Goal: Task Accomplishment & Management: Use online tool/utility

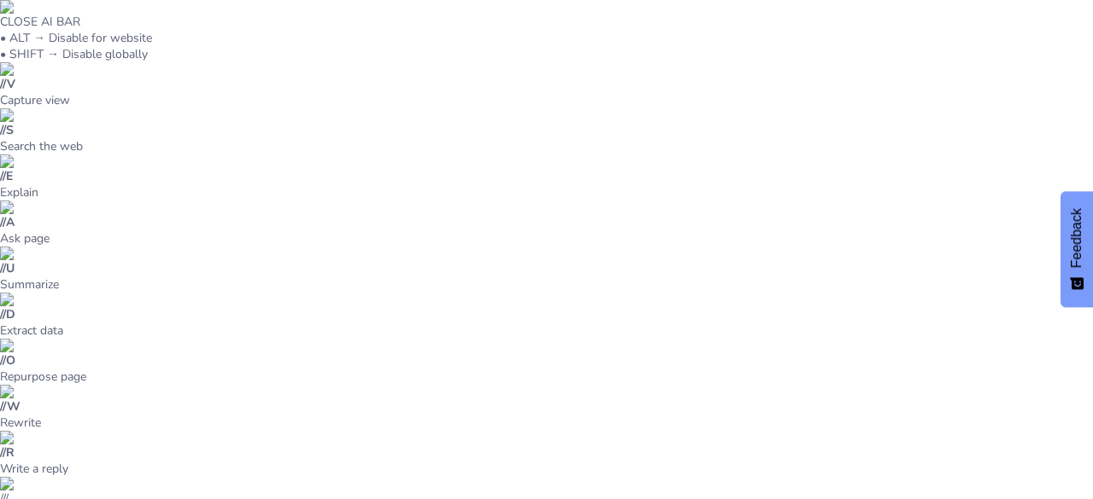
type input "Amistades Saludables: ¿Cómo Identificarlas?"
checkbox input "true"
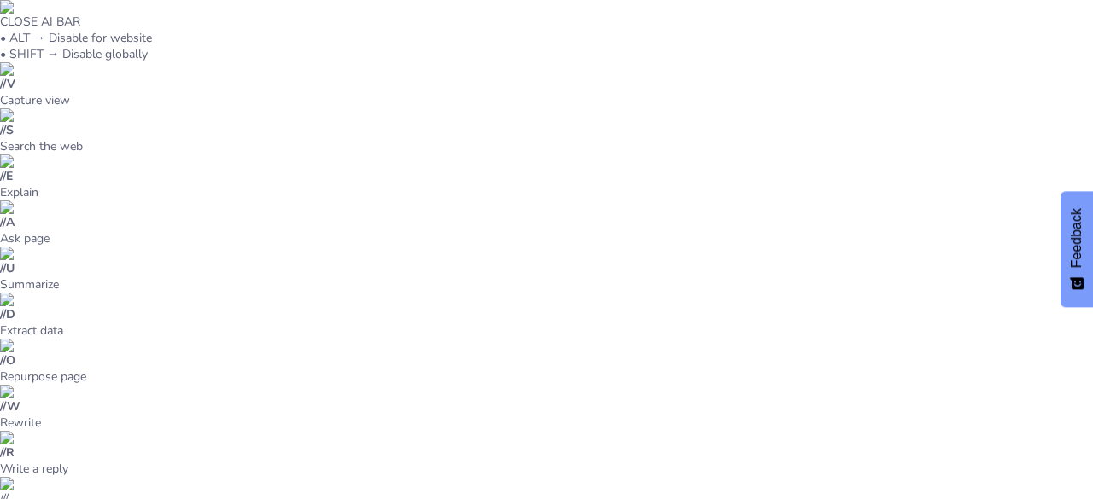
checkbox input "true"
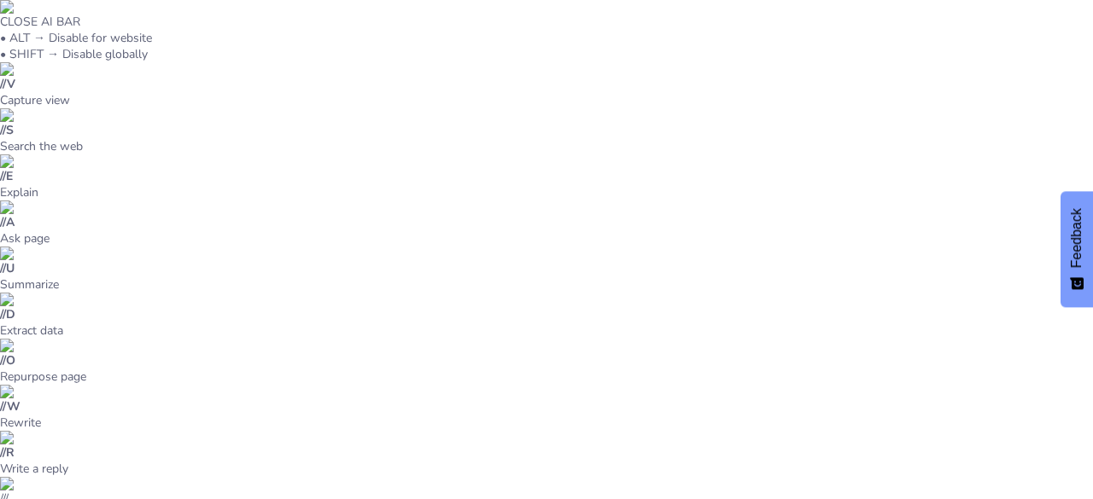
checkbox input "true"
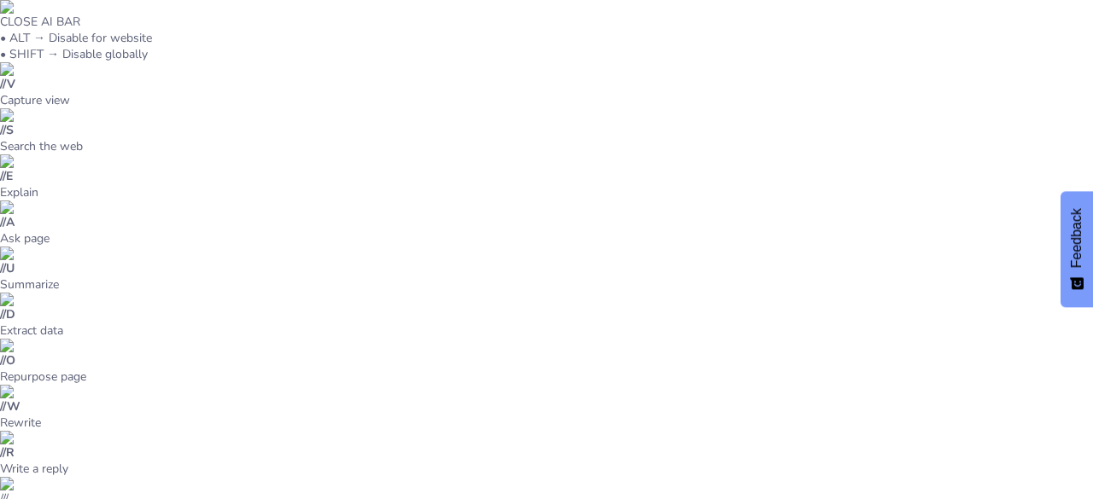
checkbox input "true"
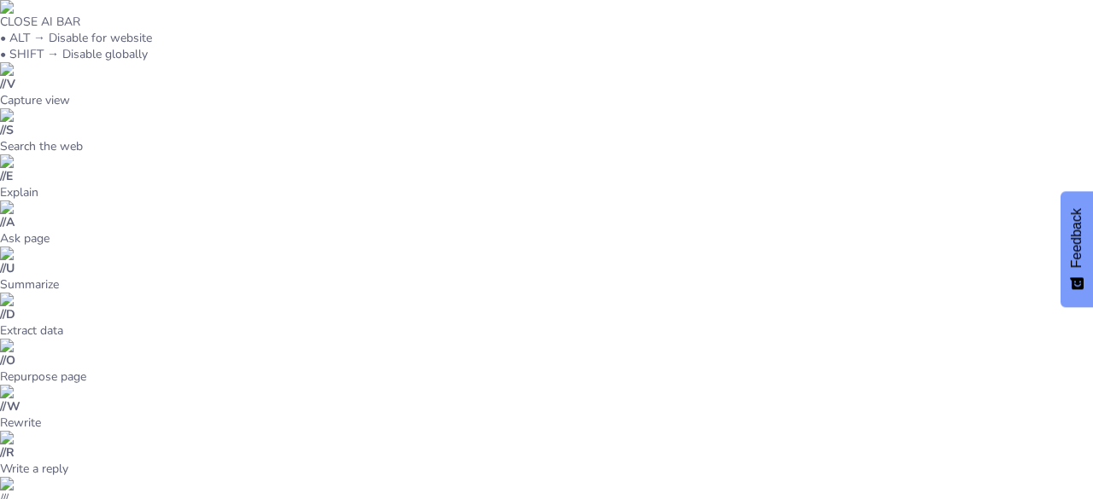
checkbox input "true"
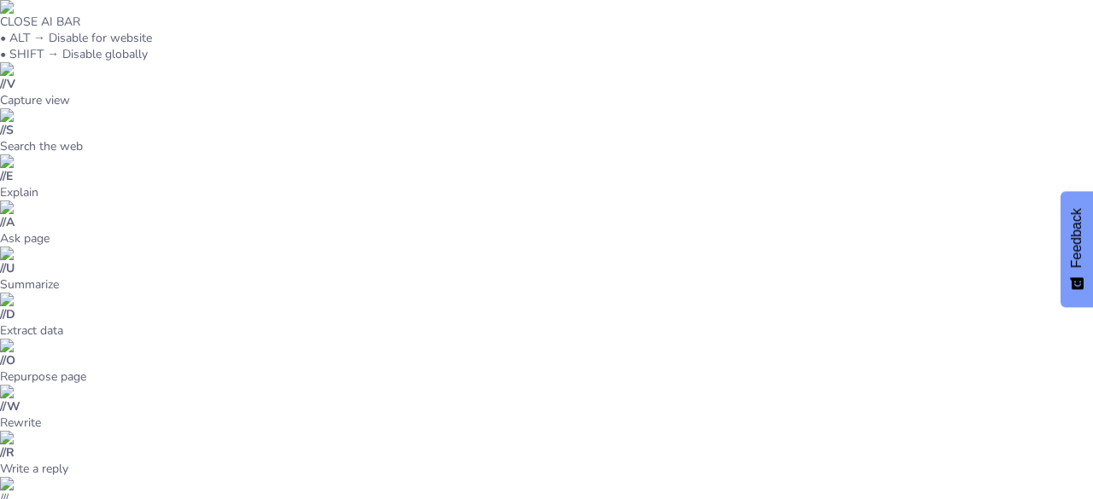
checkbox input "true"
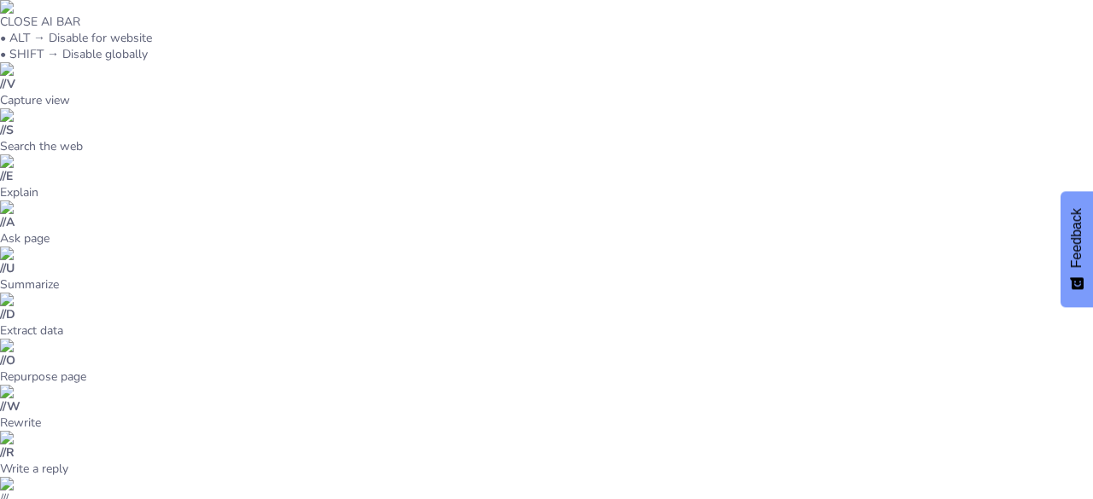
checkbox input "true"
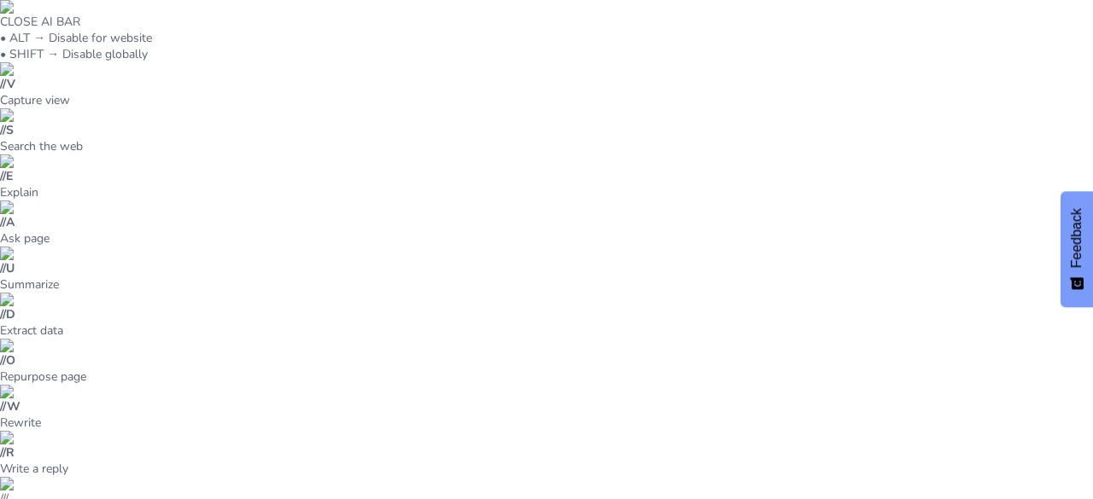
checkbox input "true"
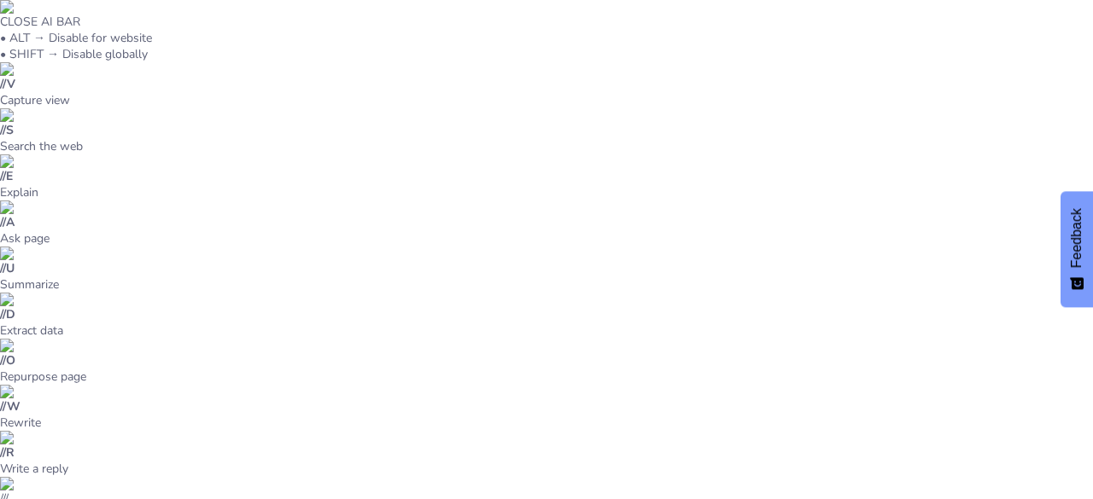
checkbox input "true"
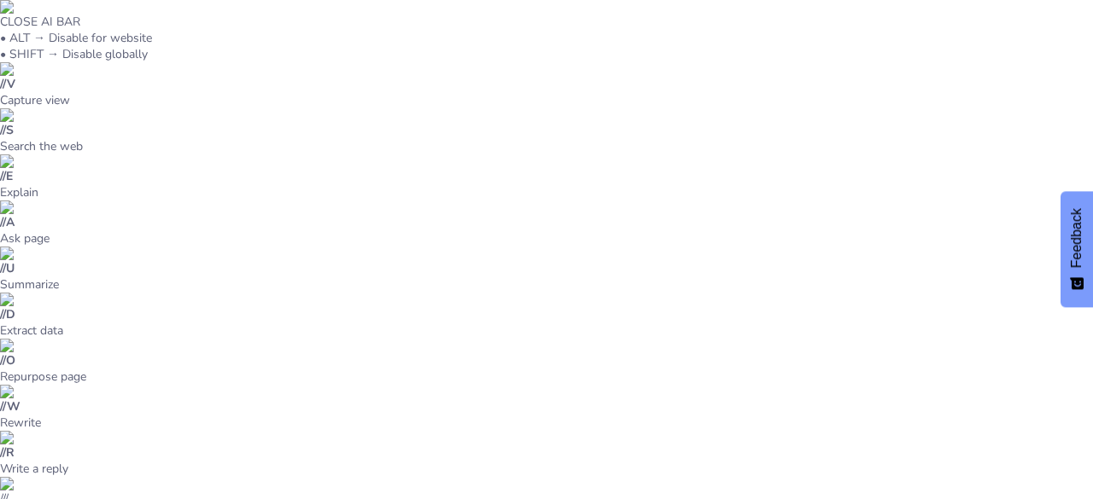
checkbox input "true"
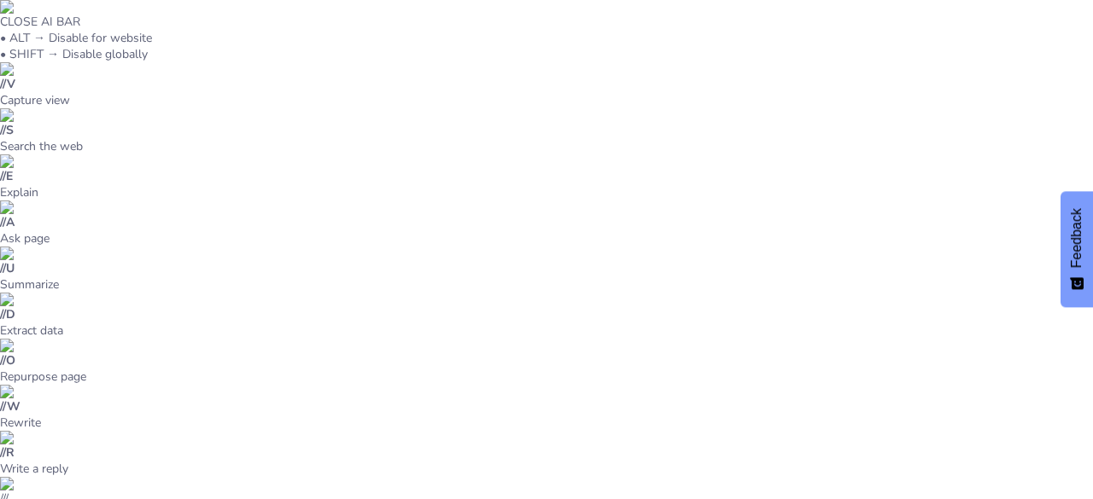
checkbox input "true"
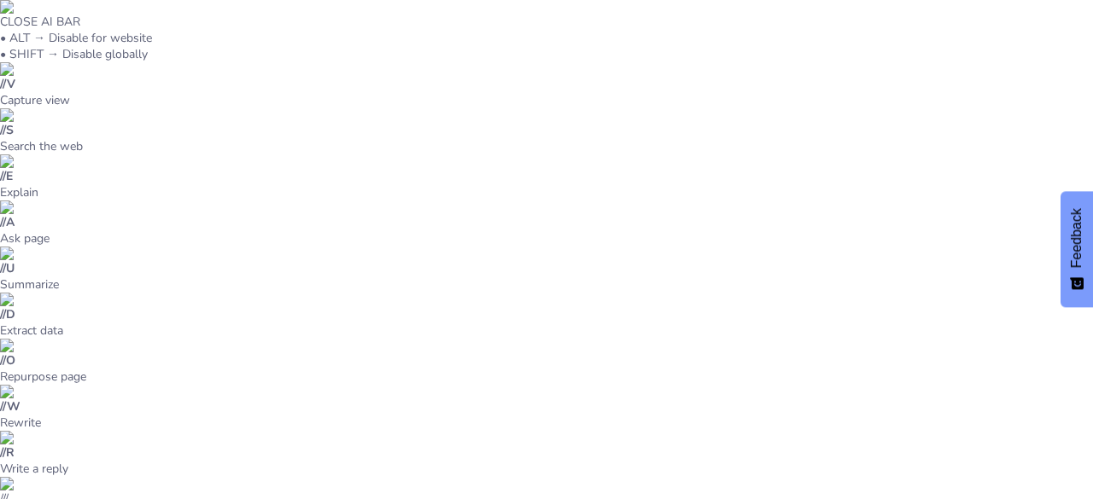
checkbox input "true"
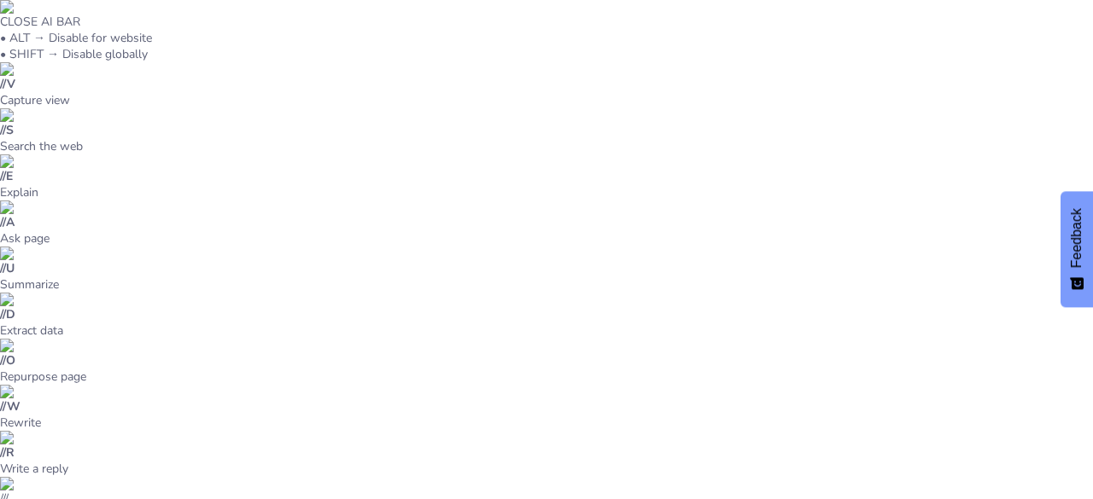
checkbox input "true"
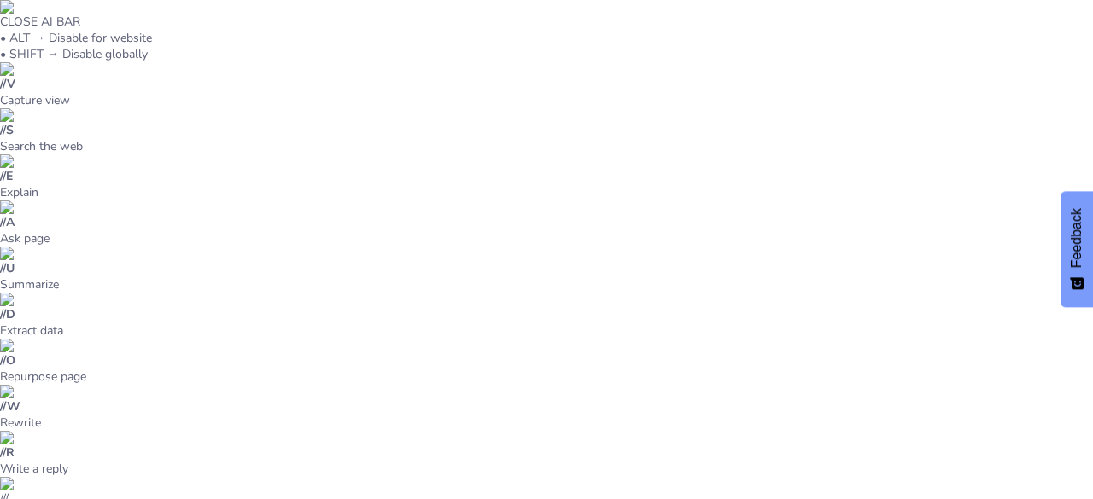
checkbox input "true"
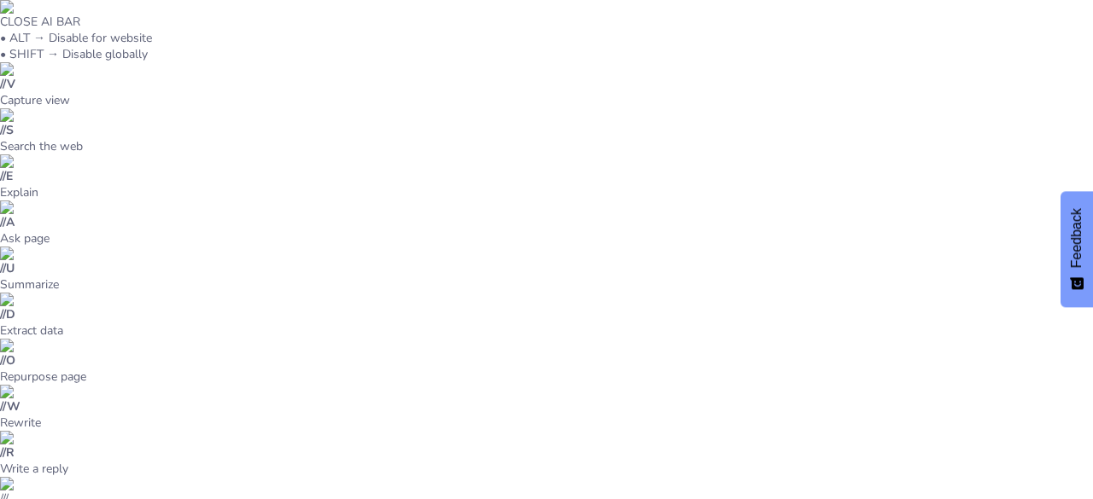
checkbox input "true"
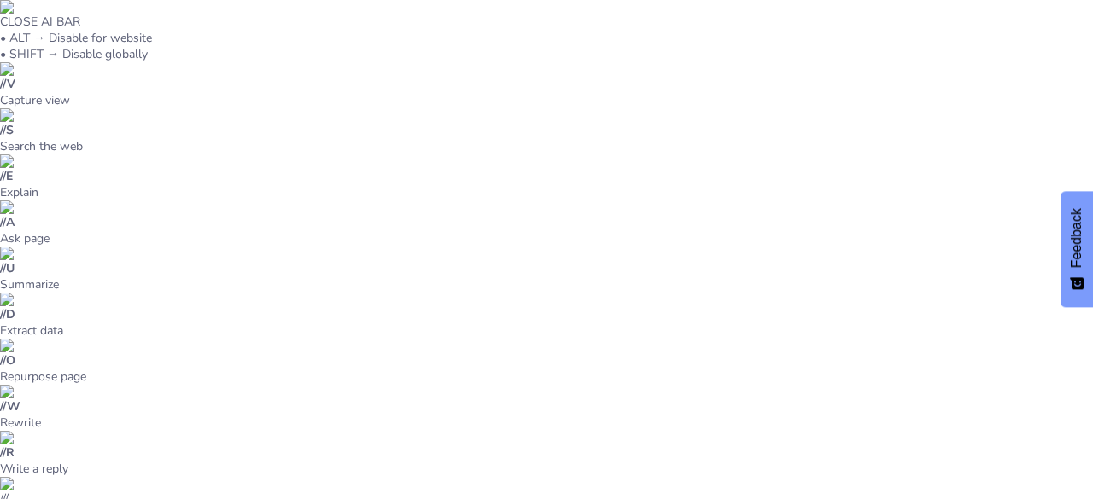
checkbox input "true"
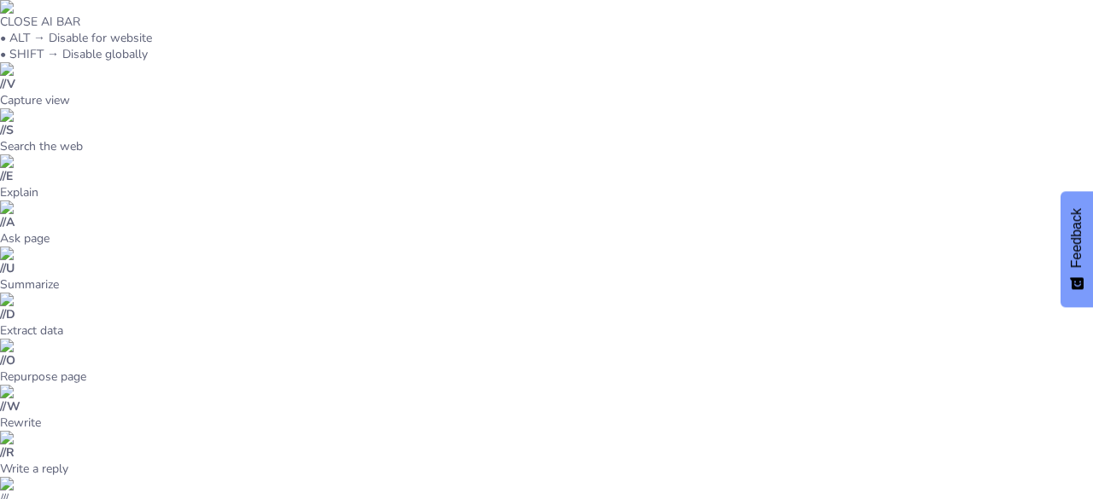
checkbox input "true"
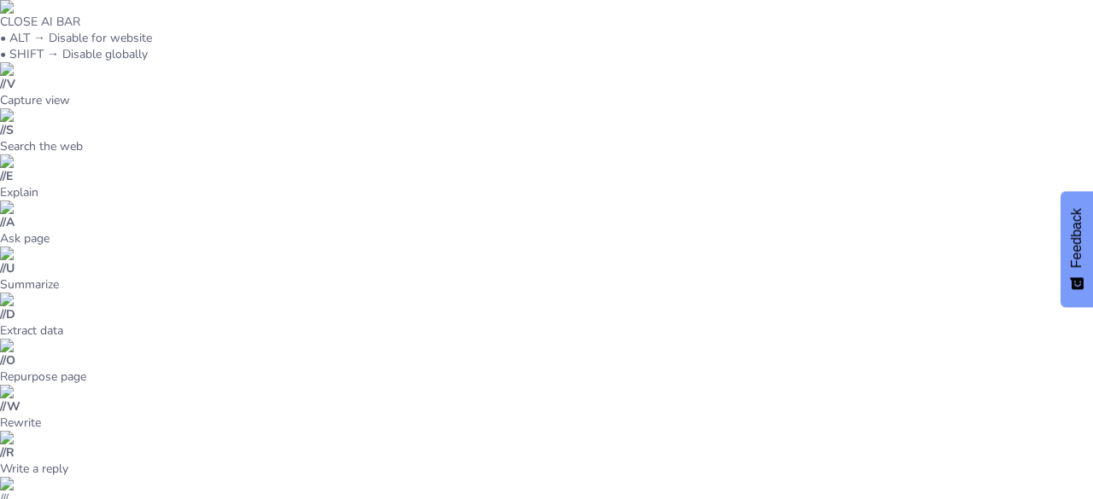
checkbox input "true"
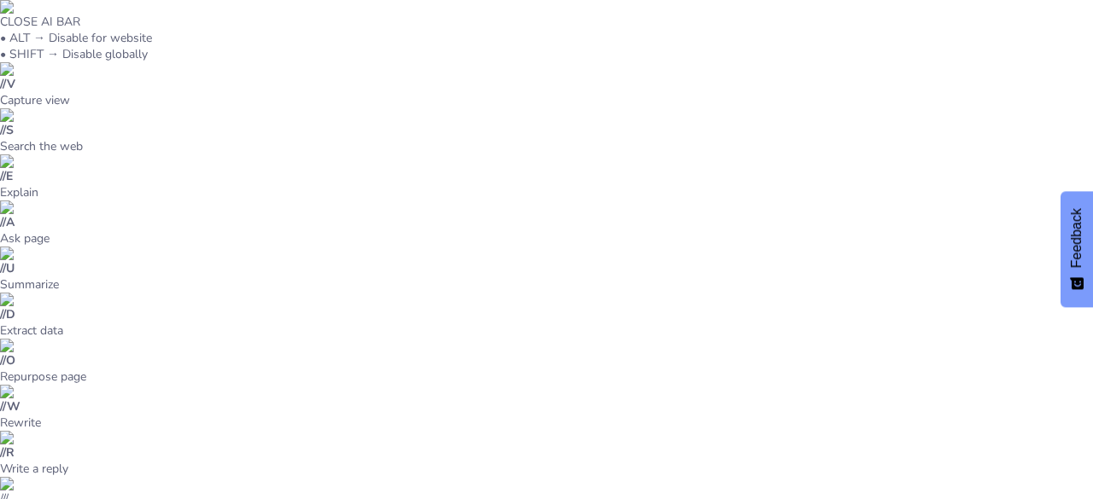
checkbox input "true"
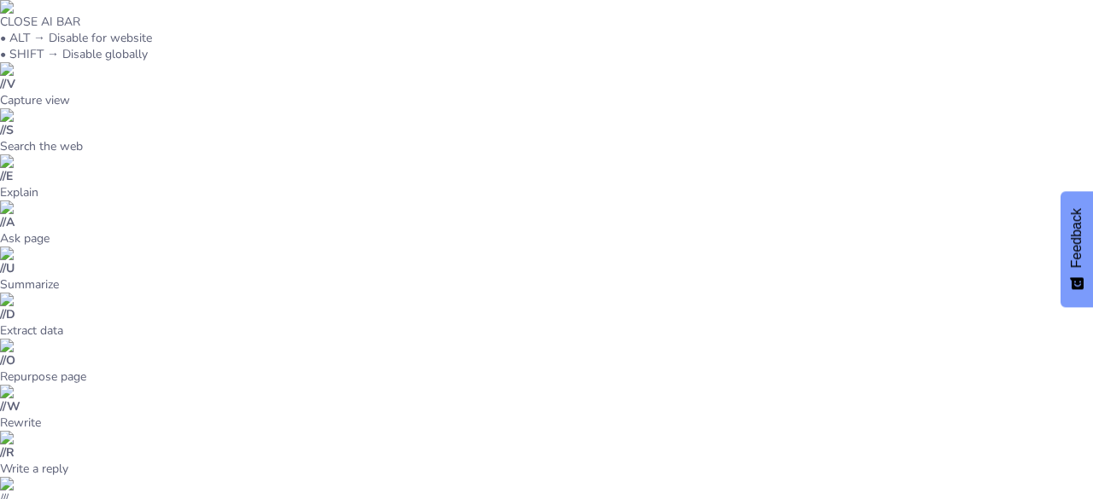
checkbox input "true"
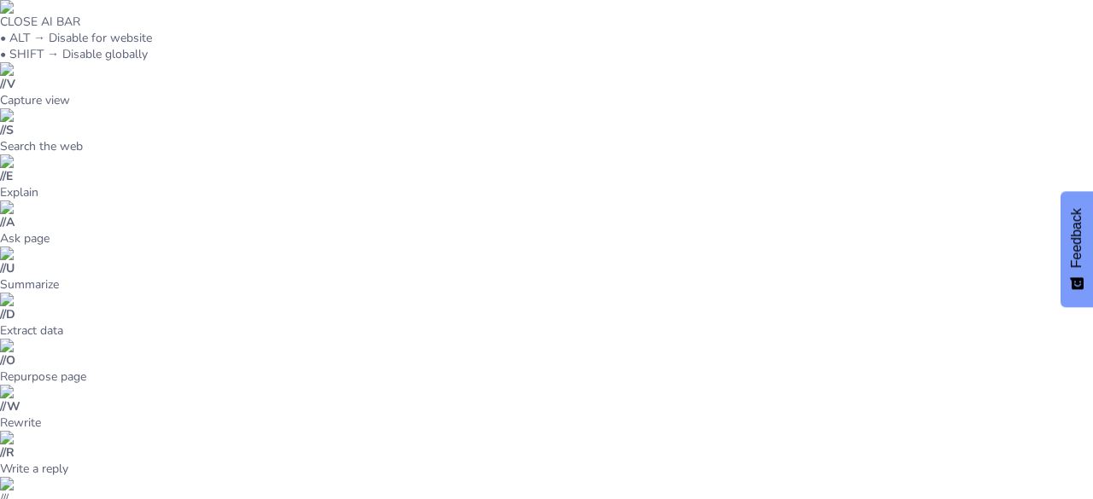
checkbox input "true"
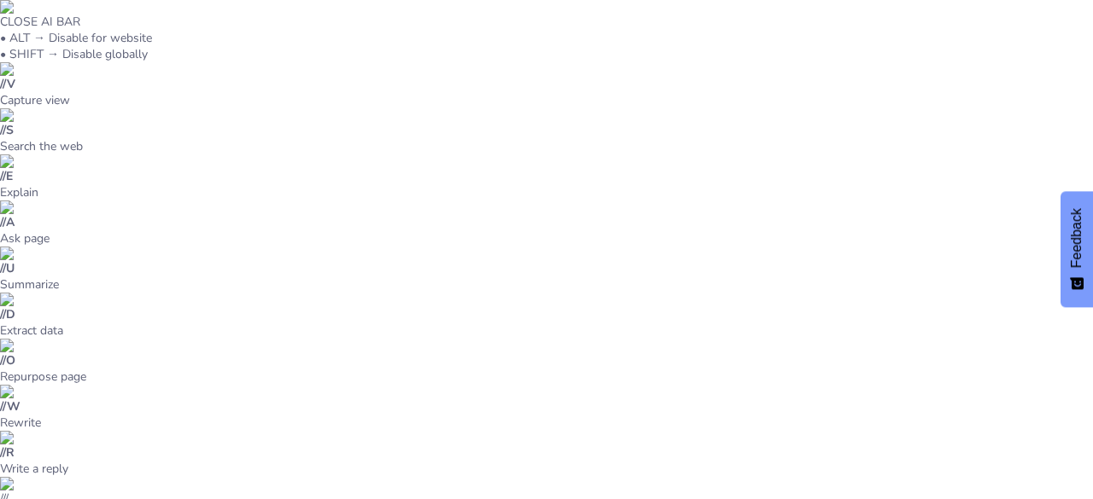
checkbox input "true"
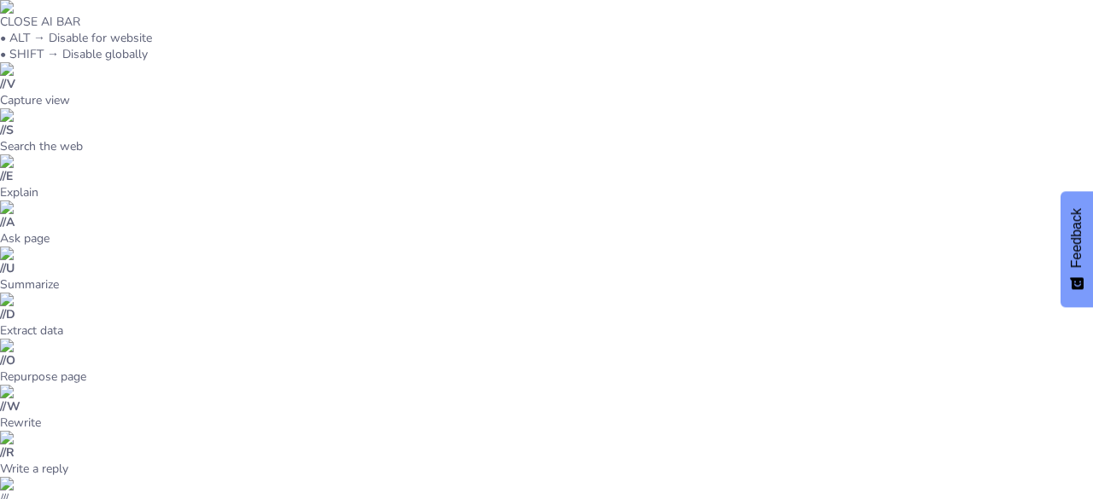
checkbox input "true"
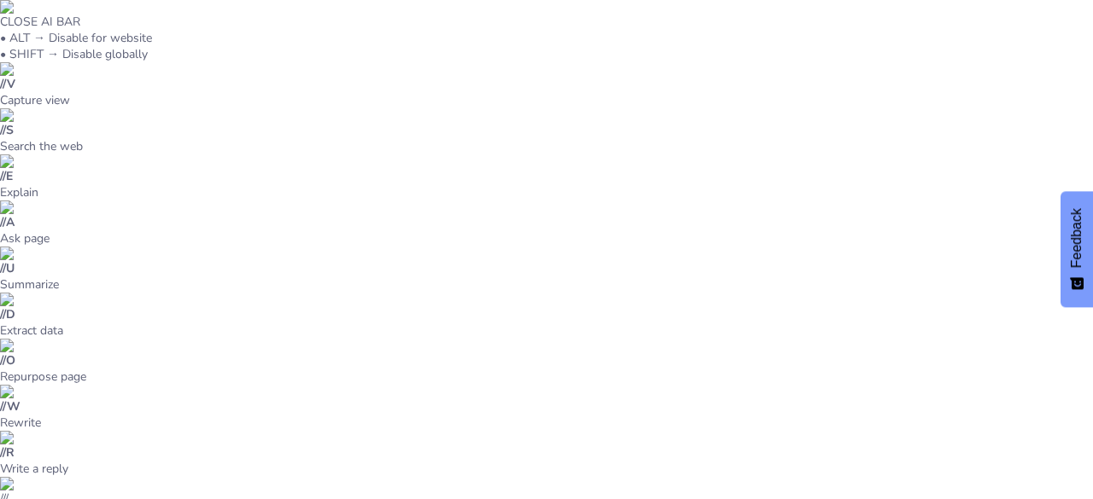
checkbox input "true"
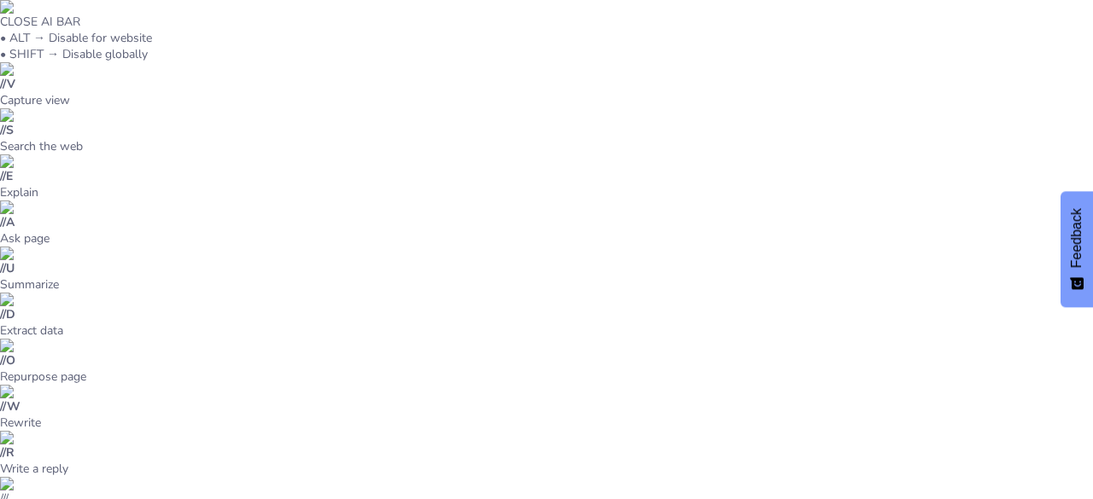
checkbox input "true"
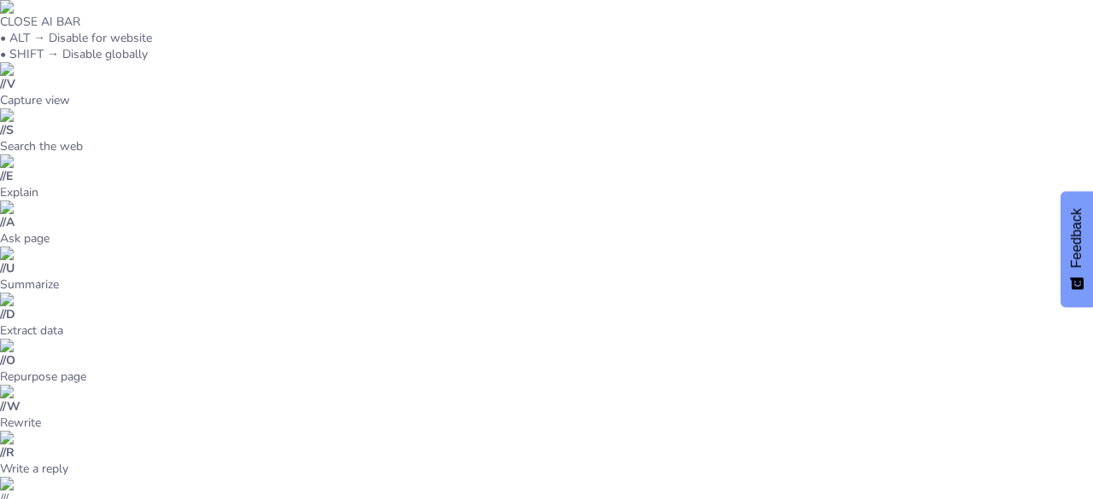
checkbox input "true"
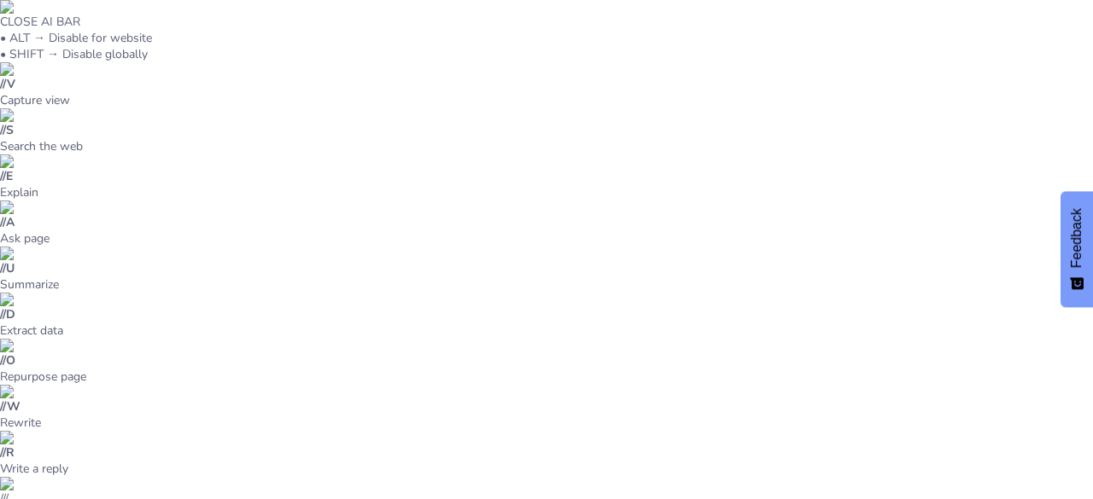
checkbox input "true"
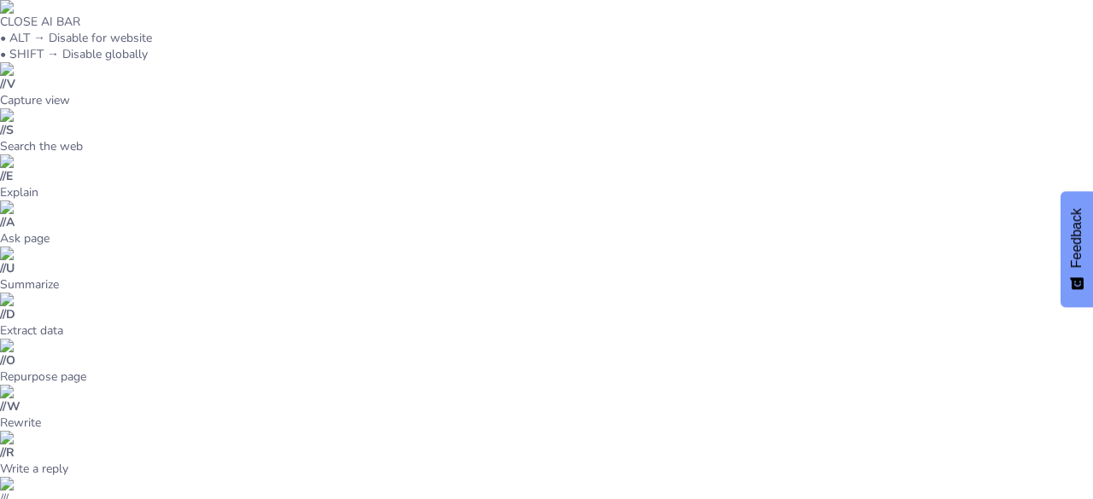
checkbox input "true"
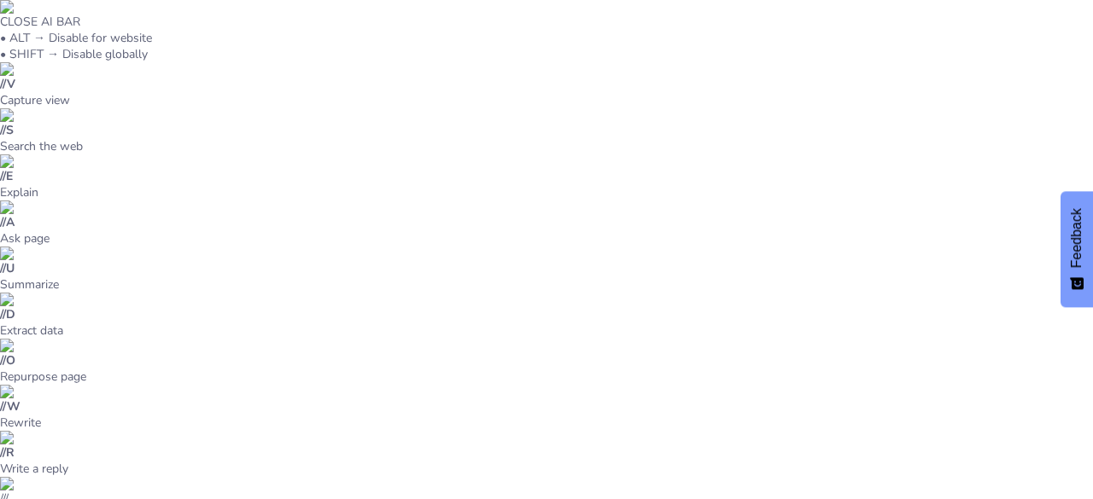
checkbox input "true"
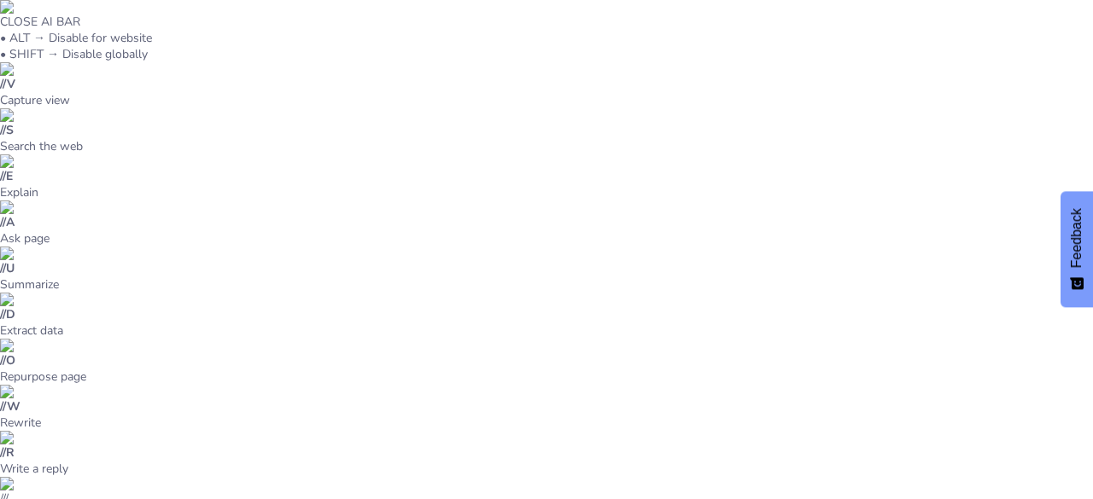
checkbox input "true"
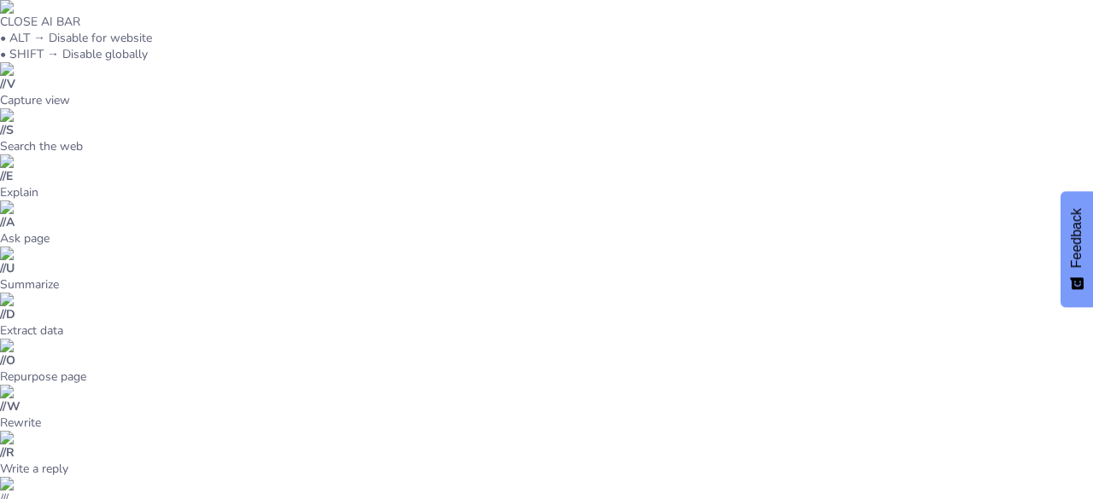
checkbox input "true"
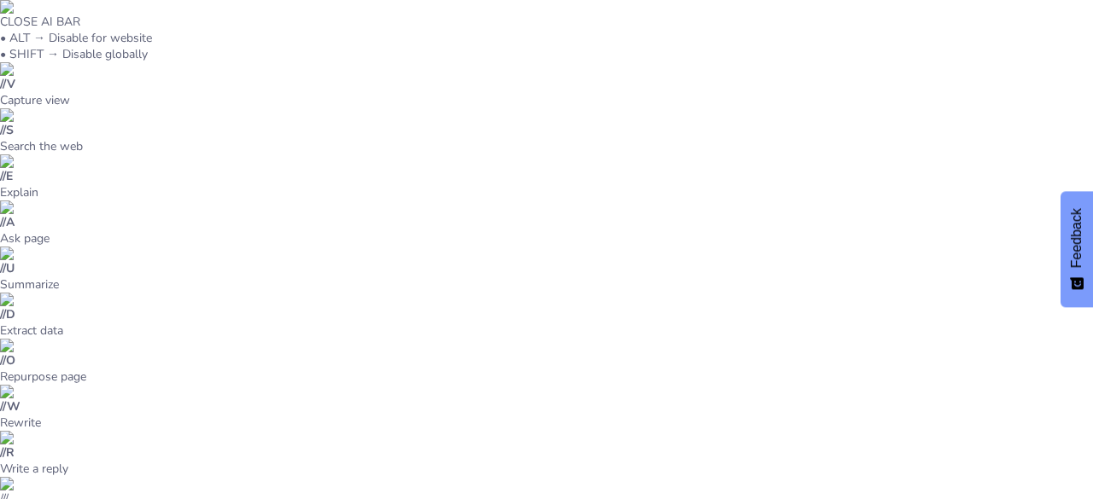
checkbox input "true"
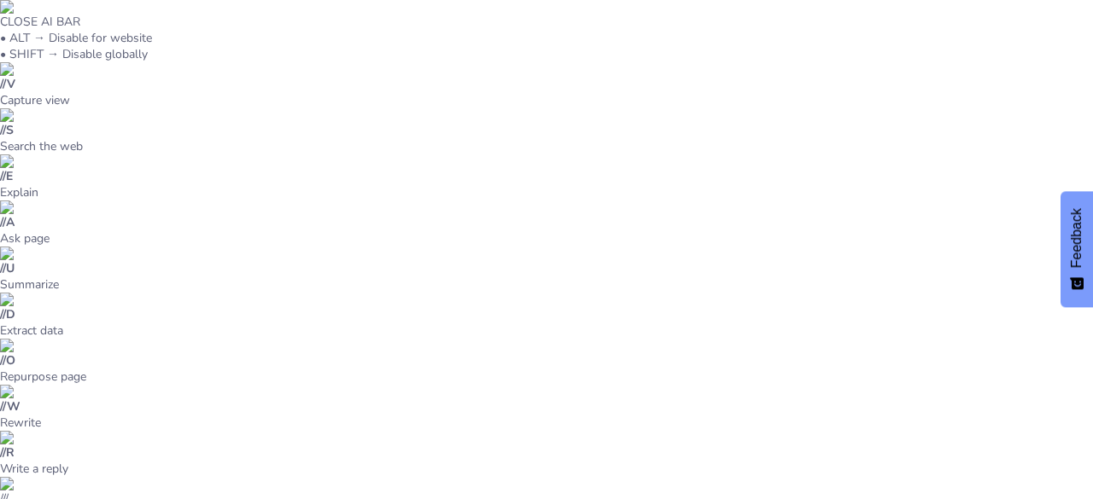
checkbox input "true"
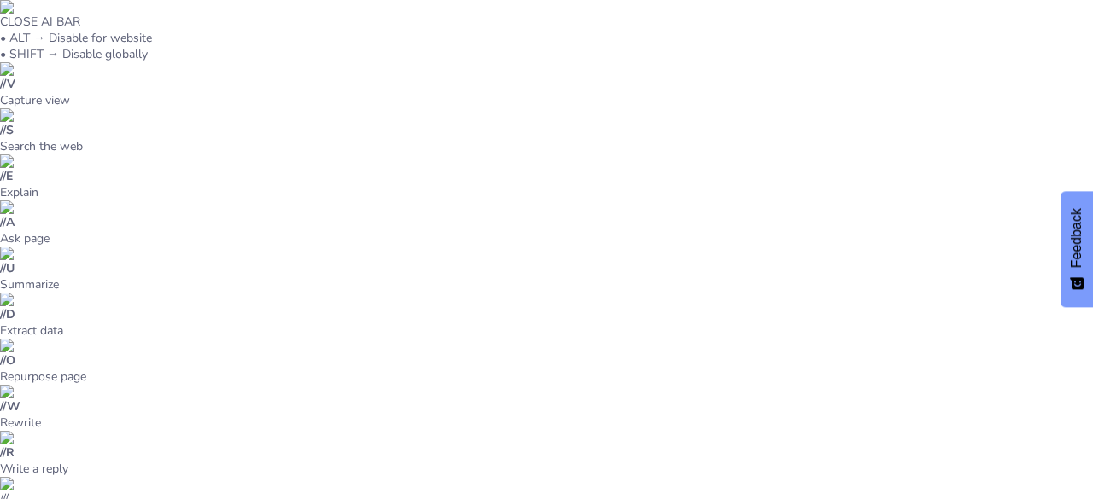
checkbox input "true"
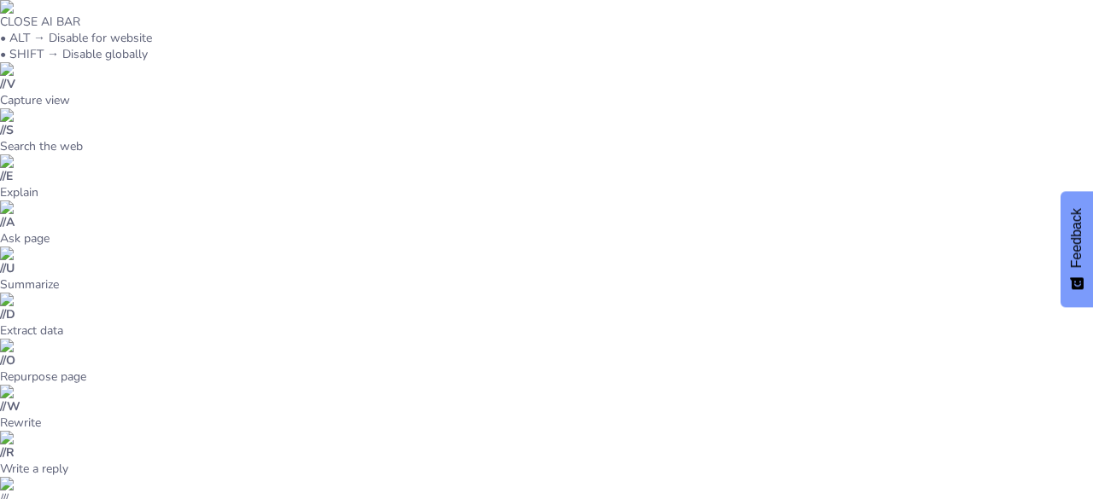
checkbox input "true"
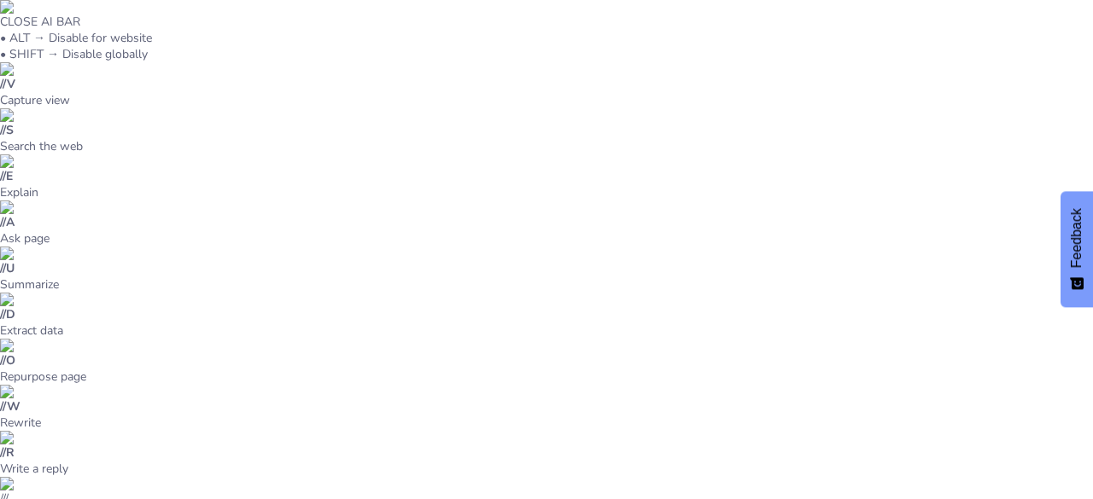
checkbox input "true"
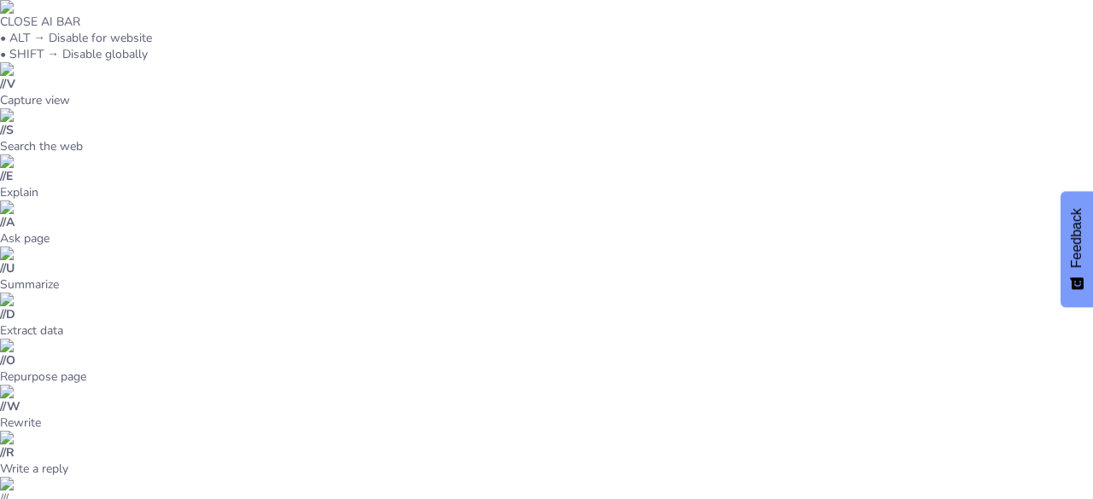
checkbox input "true"
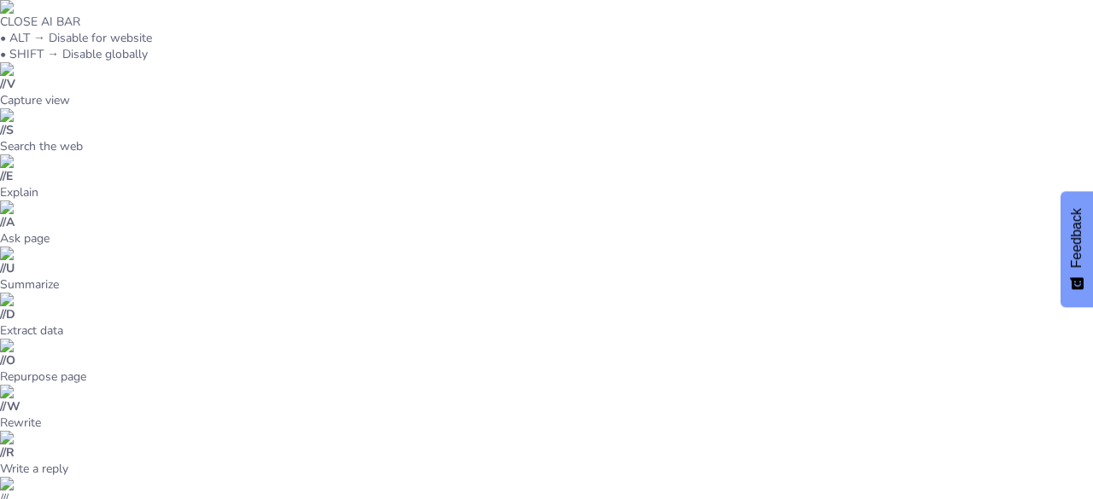
checkbox input "true"
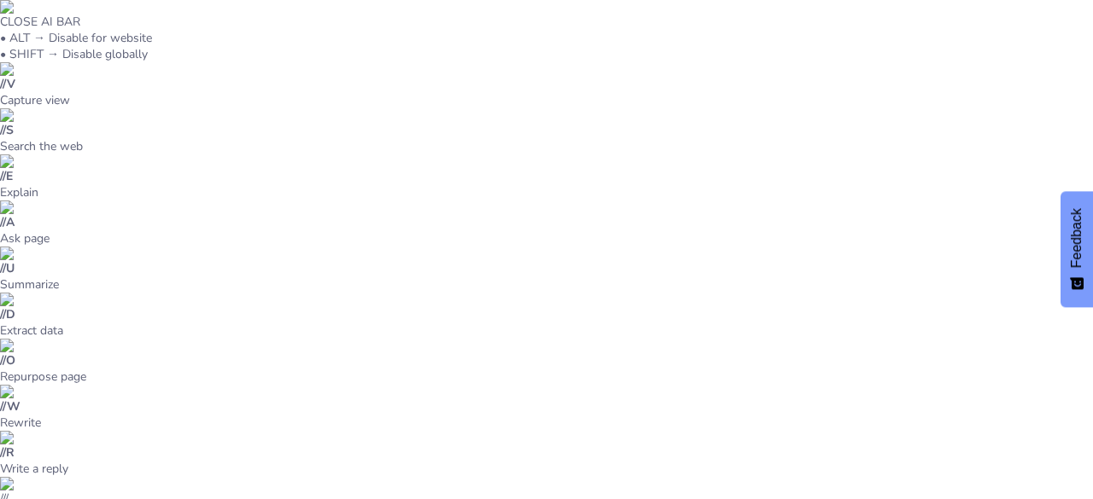
checkbox input "true"
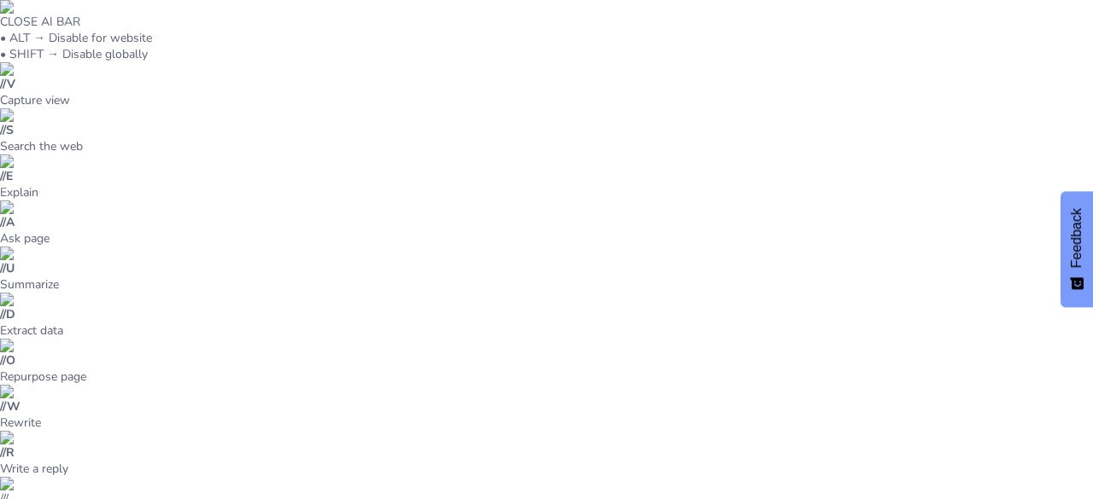
checkbox input "true"
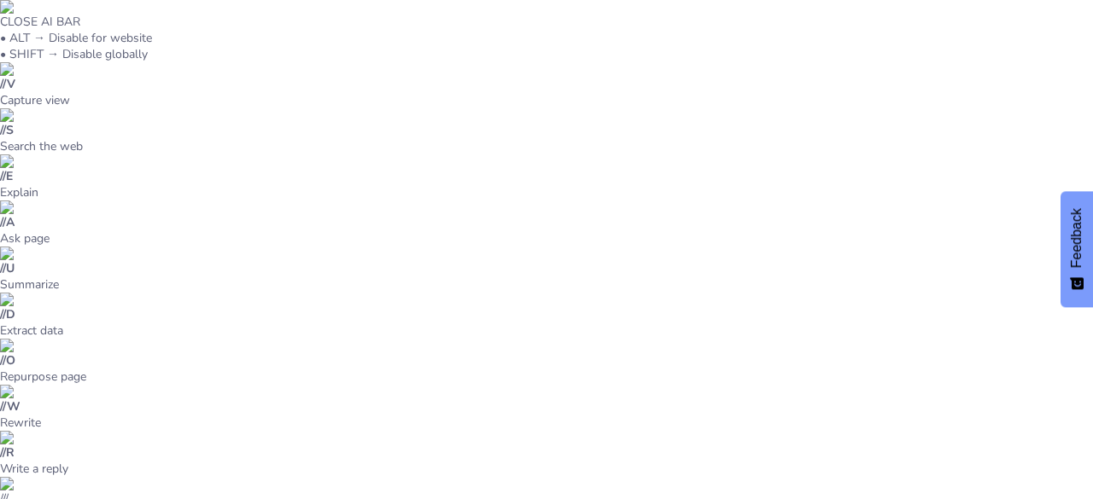
checkbox input "true"
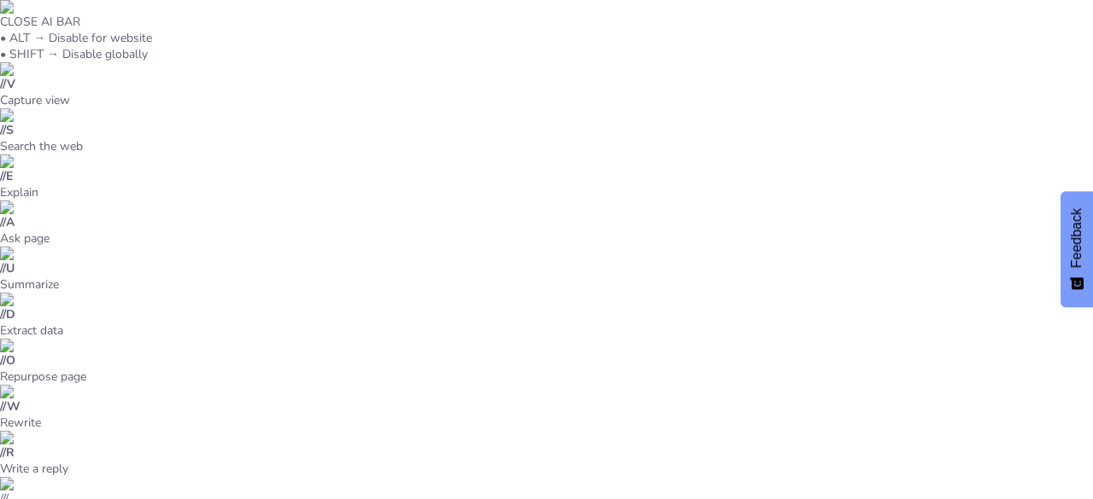
scroll to position [26, 0]
